Goal: Task Accomplishment & Management: Manage account settings

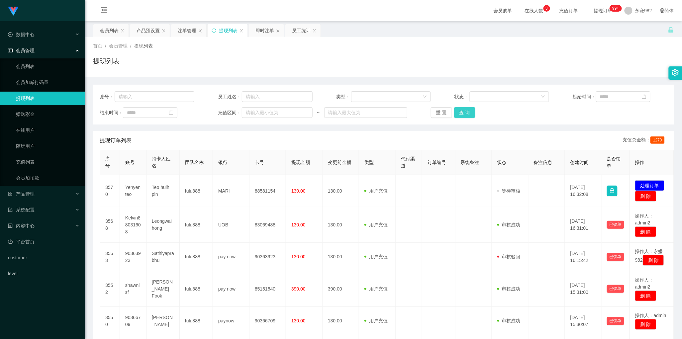
click at [467, 113] on button "查 询" at bounding box center [464, 112] width 21 height 11
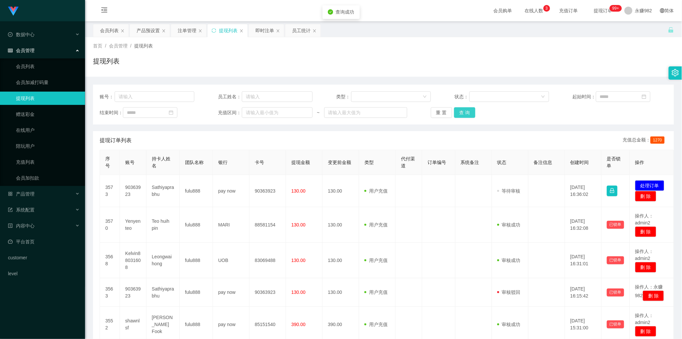
click at [467, 113] on button "查 询" at bounding box center [464, 112] width 21 height 11
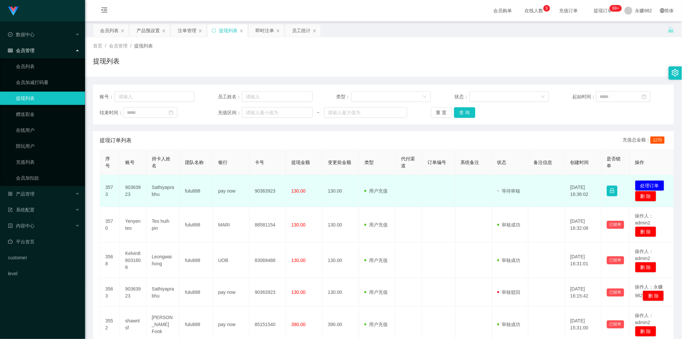
click at [158, 193] on td "Sathiyaprabhu" at bounding box center [163, 191] width 33 height 32
click at [136, 187] on td "90363923" at bounding box center [133, 191] width 27 height 32
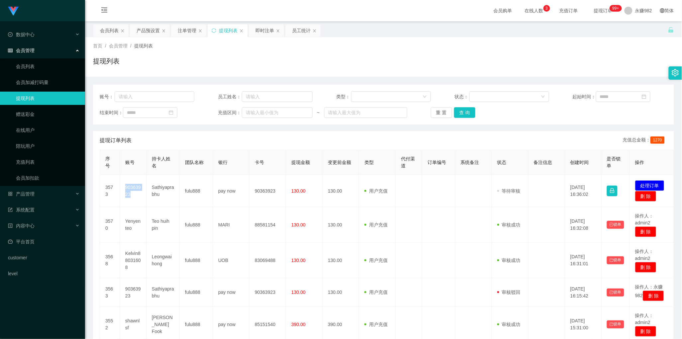
copy td "90363923"
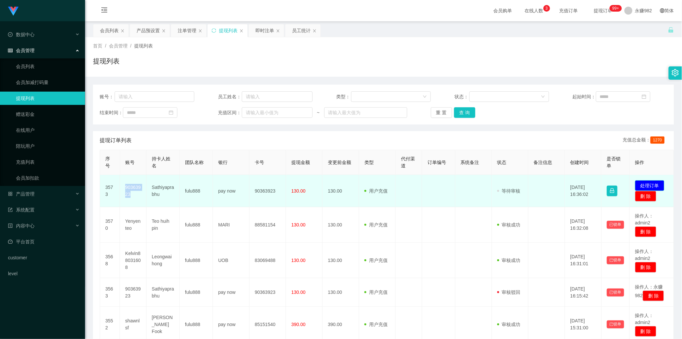
click at [653, 186] on button "处理订单" at bounding box center [649, 185] width 29 height 11
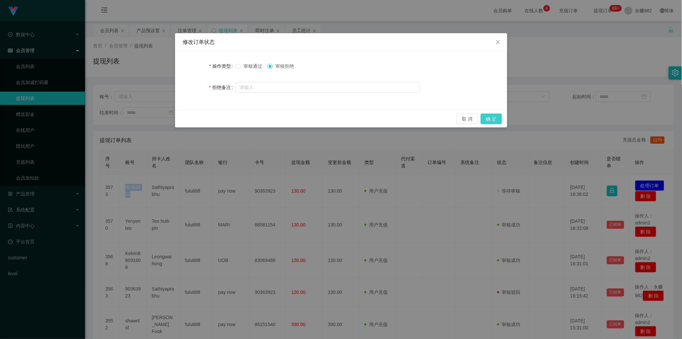
click at [488, 116] on button "确 定" at bounding box center [491, 119] width 21 height 11
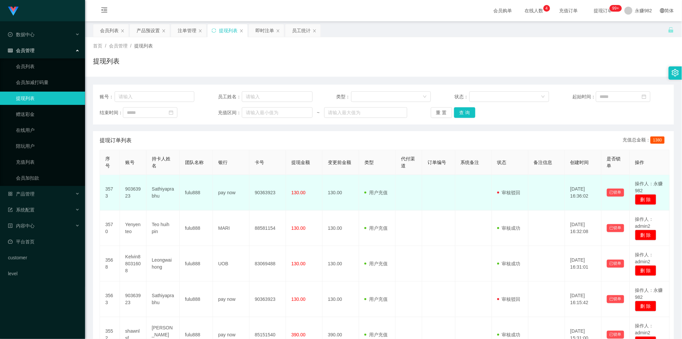
click at [308, 201] on td "130.00" at bounding box center [304, 193] width 37 height 36
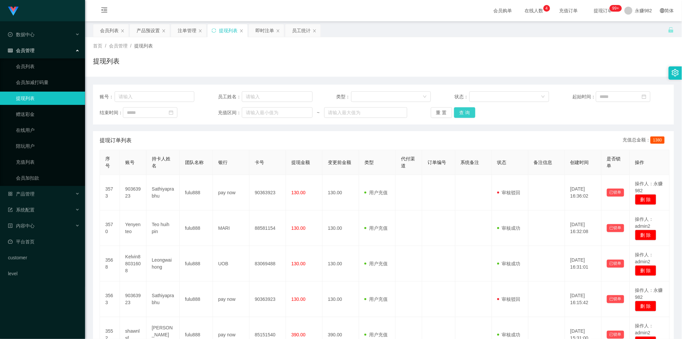
click at [463, 117] on button "查 询" at bounding box center [464, 112] width 21 height 11
click at [421, 155] on th "代付渠道" at bounding box center [409, 162] width 27 height 25
click at [261, 29] on div "即时注单" at bounding box center [264, 30] width 19 height 13
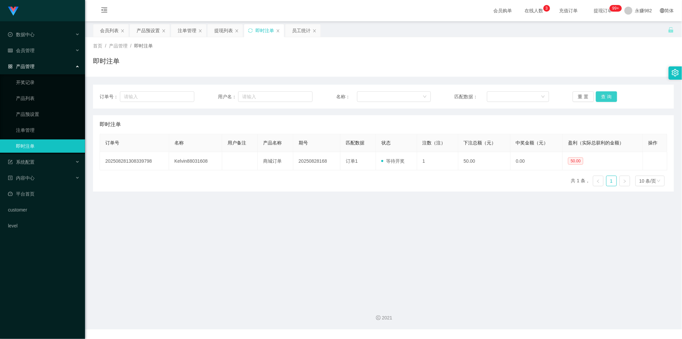
click at [609, 96] on button "查 询" at bounding box center [606, 96] width 21 height 11
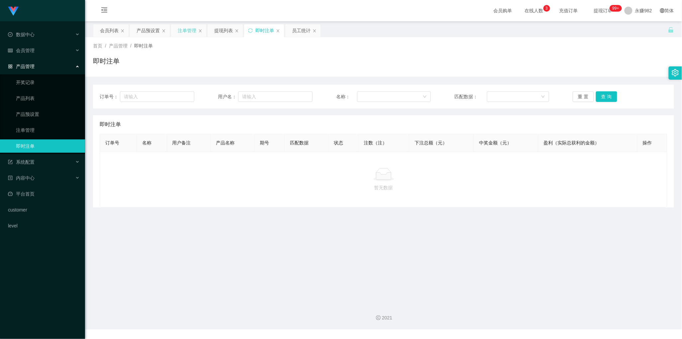
click at [183, 27] on div "注单管理" at bounding box center [187, 30] width 19 height 13
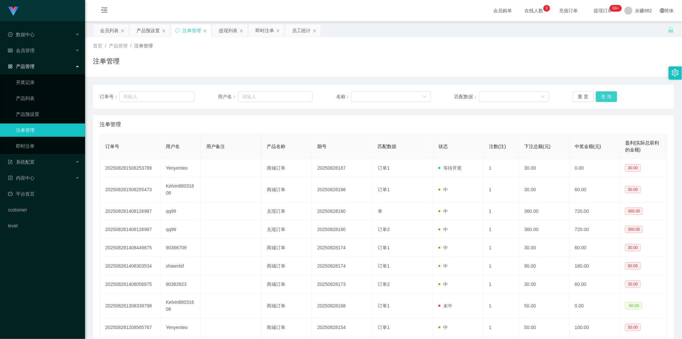
click at [610, 97] on button "查 询" at bounding box center [606, 96] width 21 height 11
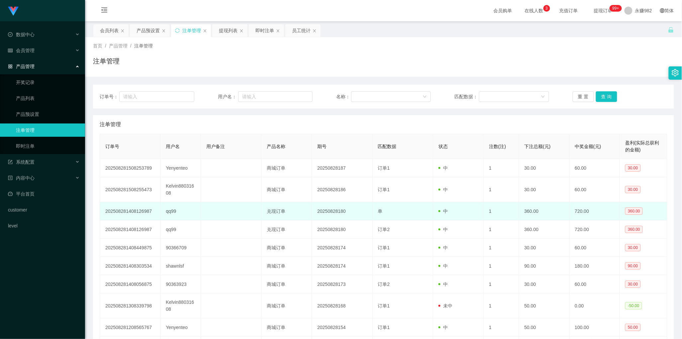
click at [169, 214] on td "qq99" at bounding box center [180, 211] width 41 height 18
copy td "qq99"
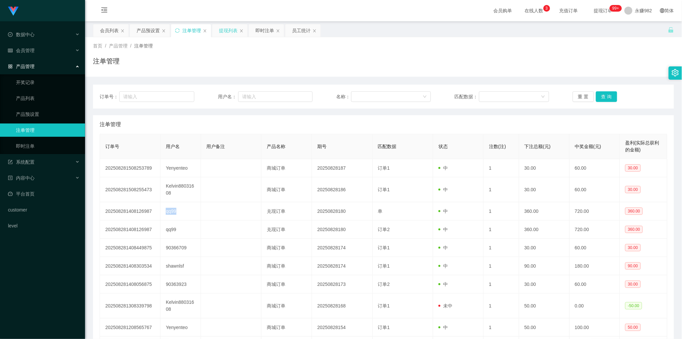
click at [222, 32] on div "提现列表" at bounding box center [228, 30] width 19 height 13
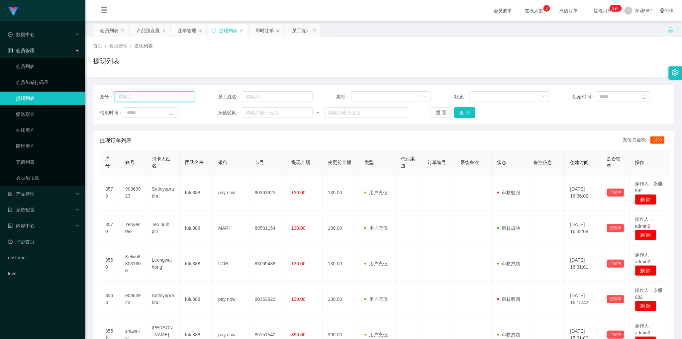
click at [171, 96] on input "text" at bounding box center [155, 96] width 80 height 11
paste input "qq99"
type input "qq99"
click at [462, 119] on div "账号： qq99 员工姓名： 类型： 状态： 起始时间： 结束时间： 充值区间： ~ 重 置 查 询" at bounding box center [383, 105] width 581 height 40
click at [463, 115] on button "查 询" at bounding box center [464, 112] width 21 height 11
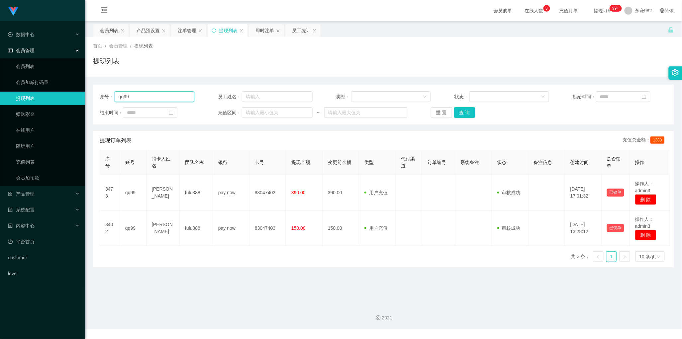
click at [156, 102] on input "qq99" at bounding box center [155, 96] width 80 height 11
click at [454, 116] on button "查 询" at bounding box center [464, 112] width 21 height 11
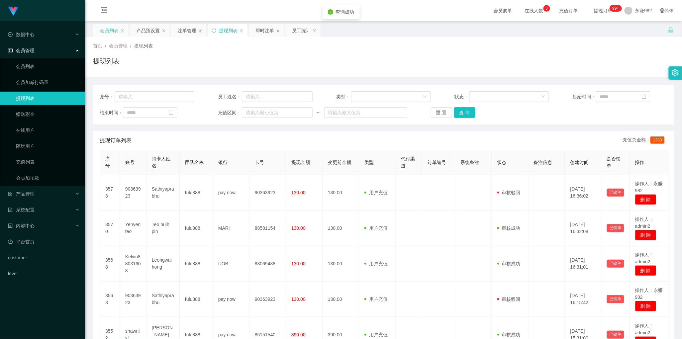
click at [113, 33] on div "会员列表" at bounding box center [109, 30] width 19 height 13
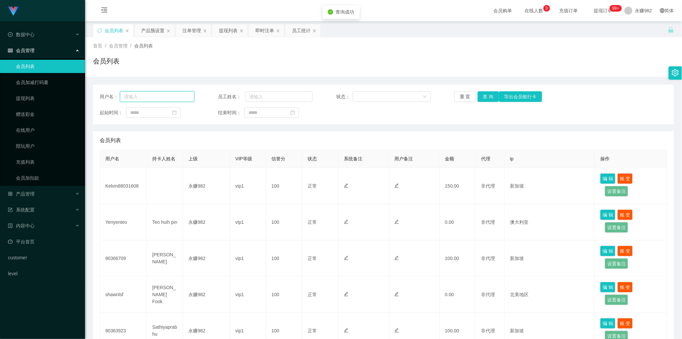
click at [170, 95] on input "text" at bounding box center [157, 96] width 74 height 11
paste input "qq99"
type input "qq99"
click at [485, 93] on button "查 询" at bounding box center [488, 96] width 21 height 11
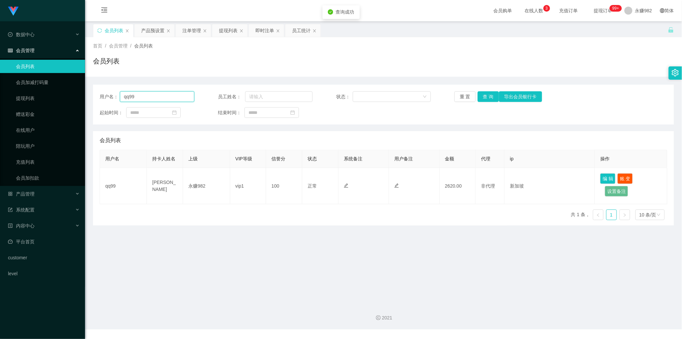
click at [184, 94] on input "qq99" at bounding box center [157, 96] width 74 height 11
click at [486, 96] on button "查 询" at bounding box center [488, 96] width 21 height 11
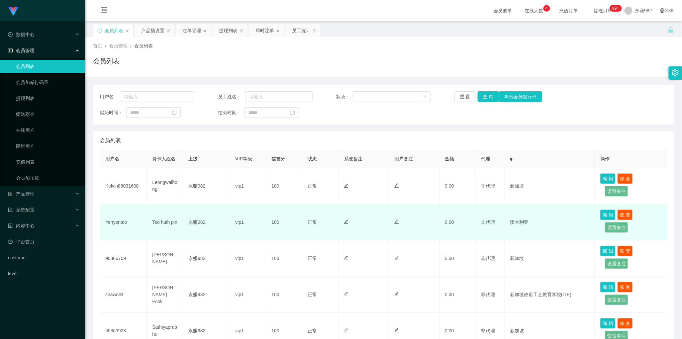
click at [410, 205] on td at bounding box center [414, 222] width 50 height 36
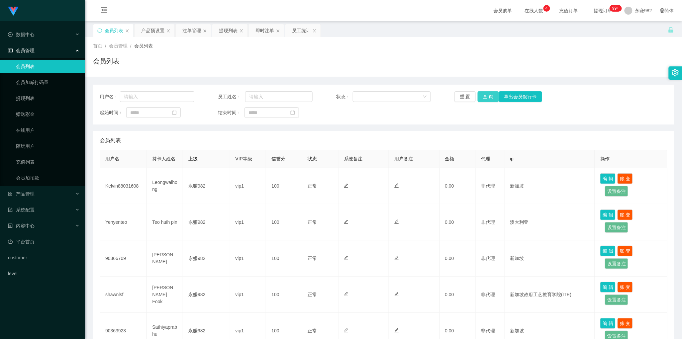
click at [484, 98] on button "查 询" at bounding box center [488, 96] width 21 height 11
click at [145, 92] on input "text" at bounding box center [157, 96] width 74 height 11
paste input "qq99"
type input "qq99"
click at [483, 95] on button "查 询" at bounding box center [488, 96] width 21 height 11
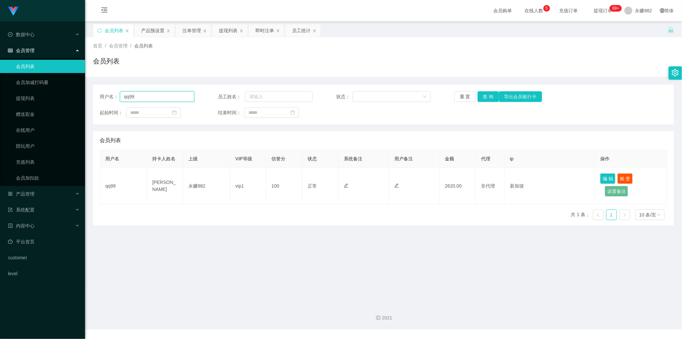
click at [148, 92] on input "qq99" at bounding box center [157, 96] width 74 height 11
click at [483, 94] on button "查 询" at bounding box center [488, 96] width 21 height 11
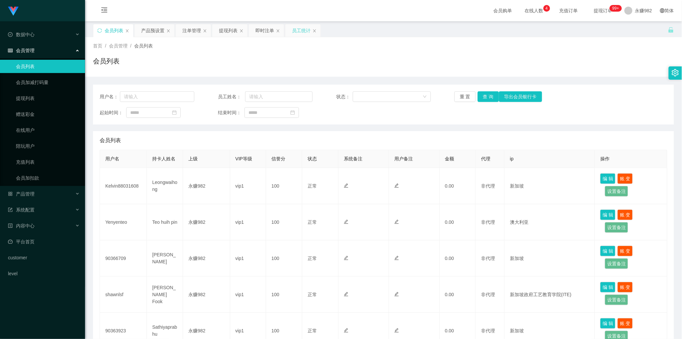
click at [296, 31] on div "员工统计" at bounding box center [301, 30] width 19 height 13
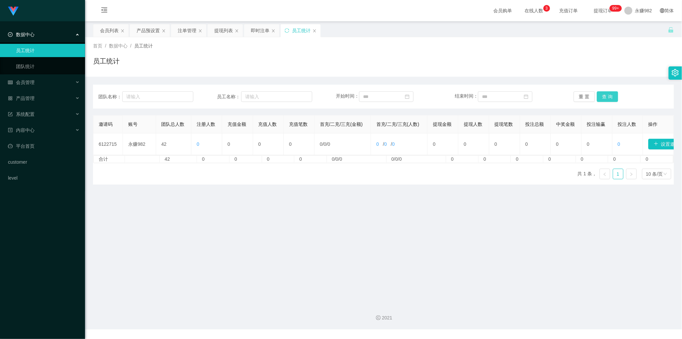
click at [603, 102] on button "查 询" at bounding box center [607, 96] width 21 height 11
